Goal: Transaction & Acquisition: Purchase product/service

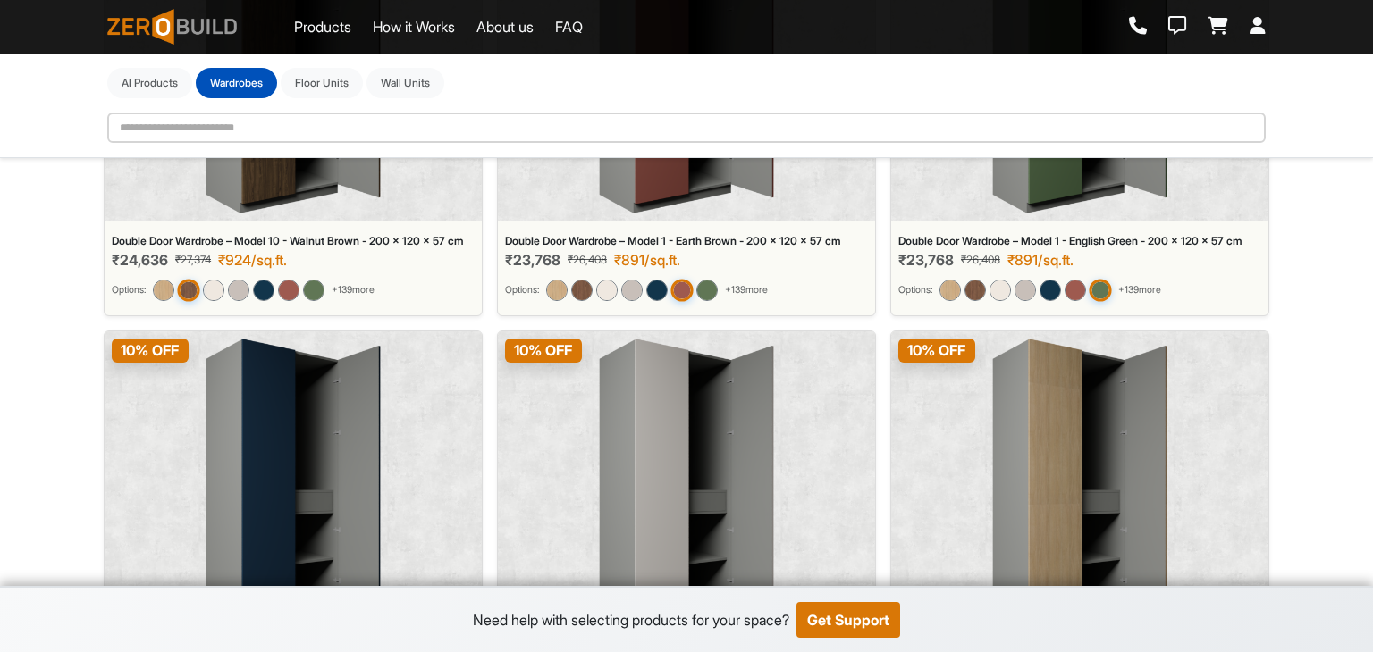
scroll to position [1152, 0]
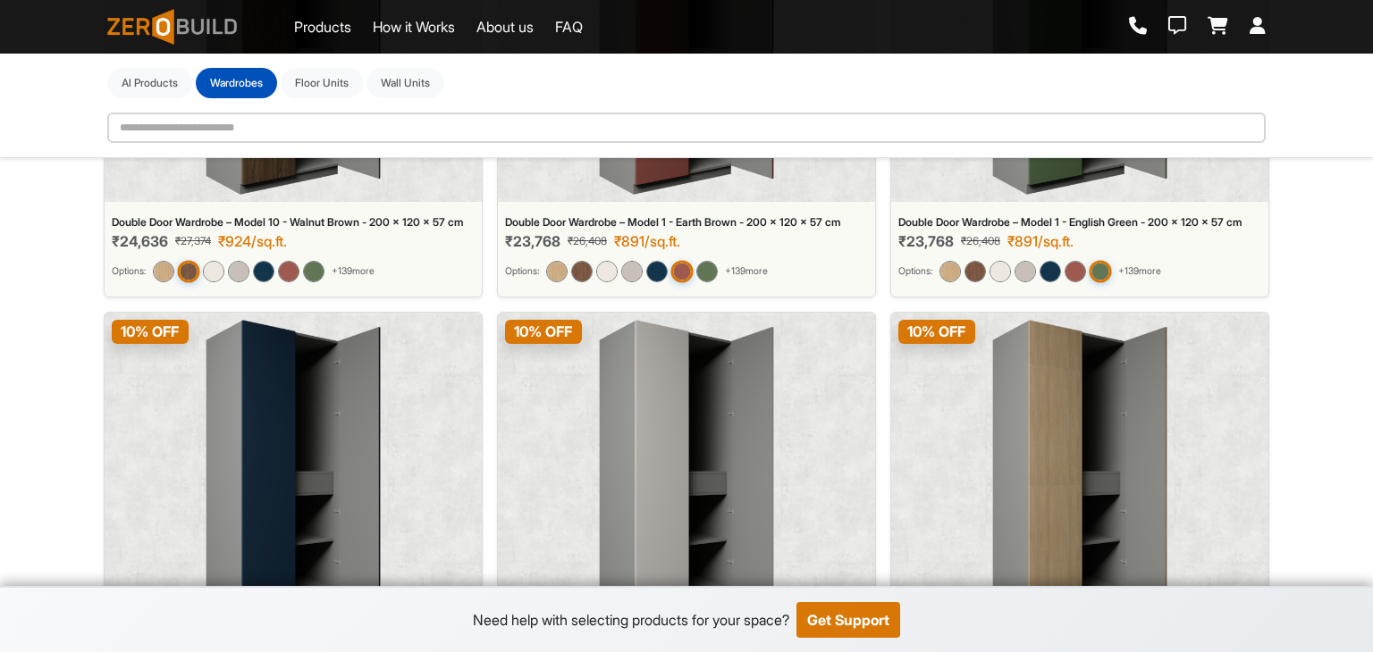
click at [390, 229] on div "Double Door Wardrobe – Model 10 - Walnut Brown - 200 x 120 x 57 cm" at bounding box center [293, 222] width 363 height 13
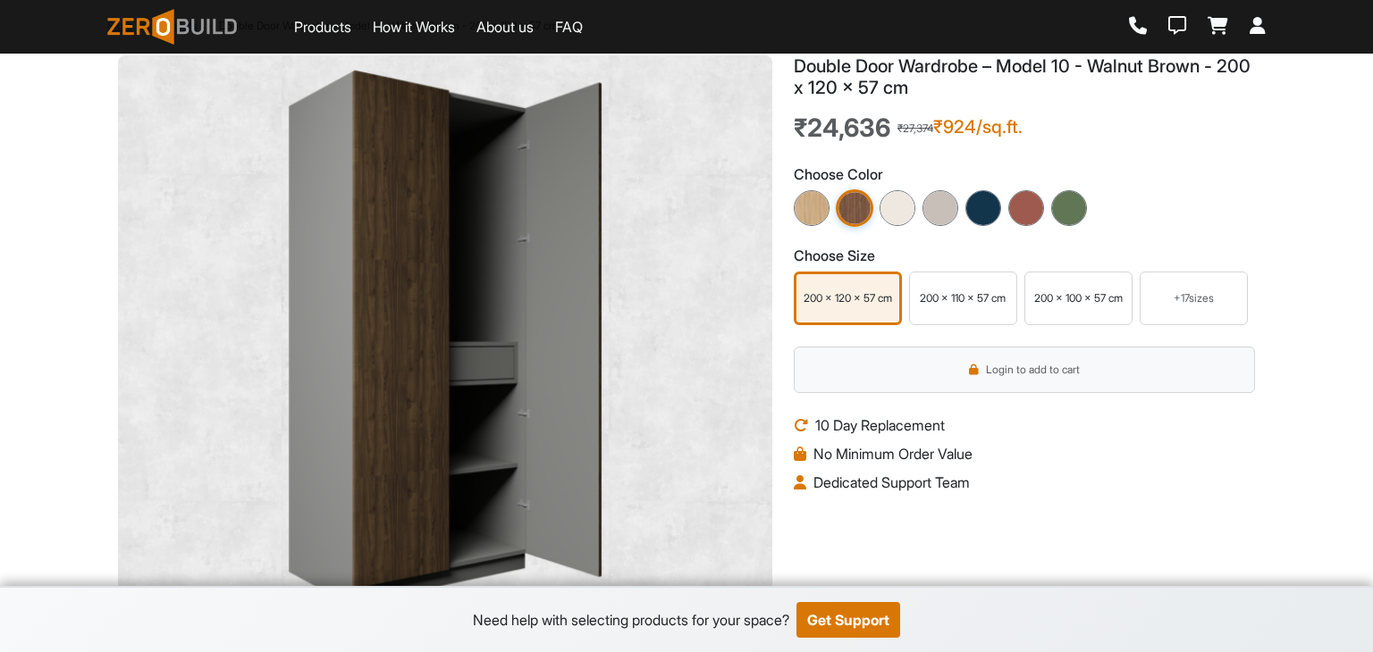
scroll to position [89, 0]
